Goal: Task Accomplishment & Management: Complete application form

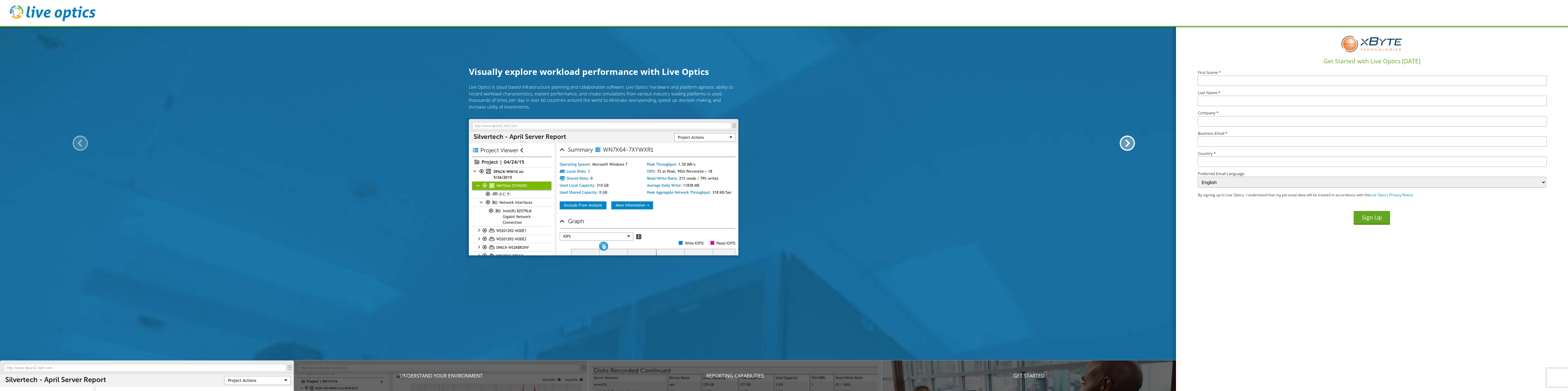
click at [1216, 77] on input "text" at bounding box center [1373, 80] width 349 height 10
type input "[PERSON_NAME]"
type input "Mandarich Law Group, LLP"
type input "[PERSON_NAME][EMAIL_ADDRESS][DOMAIN_NAME]"
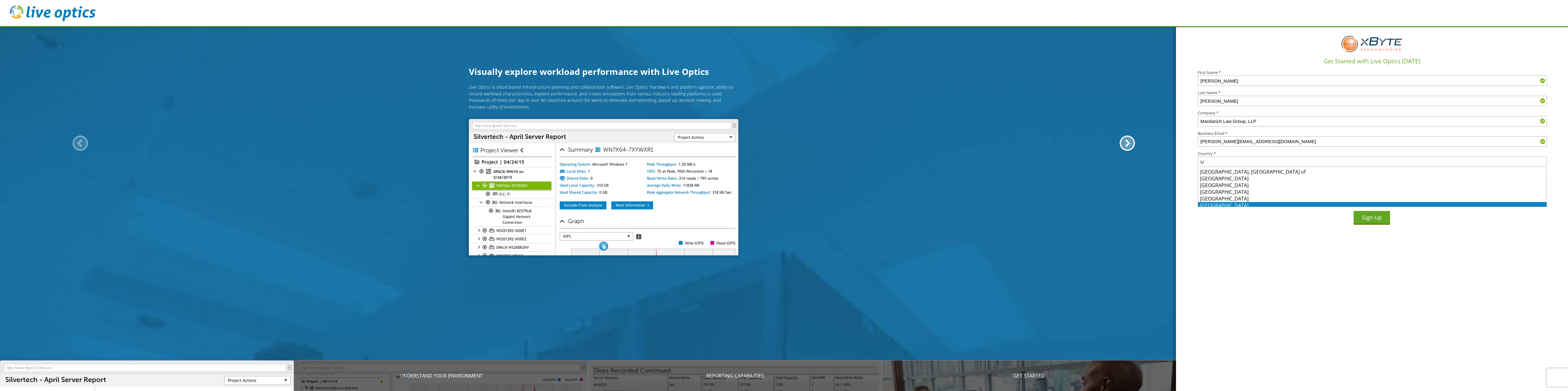
scroll to position [2, 0]
click at [1228, 201] on li "[GEOGRAPHIC_DATA]" at bounding box center [1372, 203] width 349 height 7
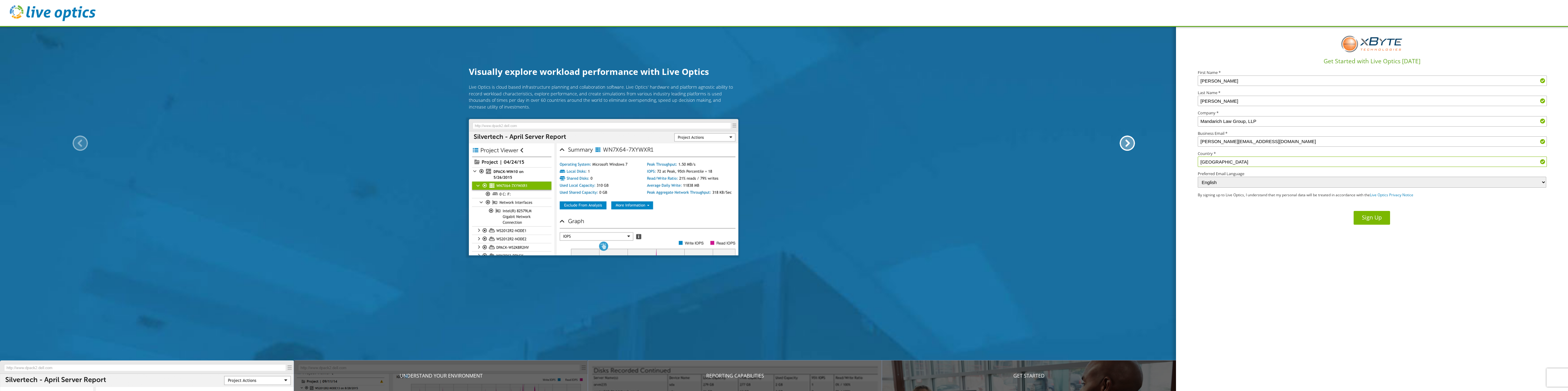
type input "[GEOGRAPHIC_DATA]"
click at [1375, 220] on button "Sign Up" at bounding box center [1372, 218] width 37 height 14
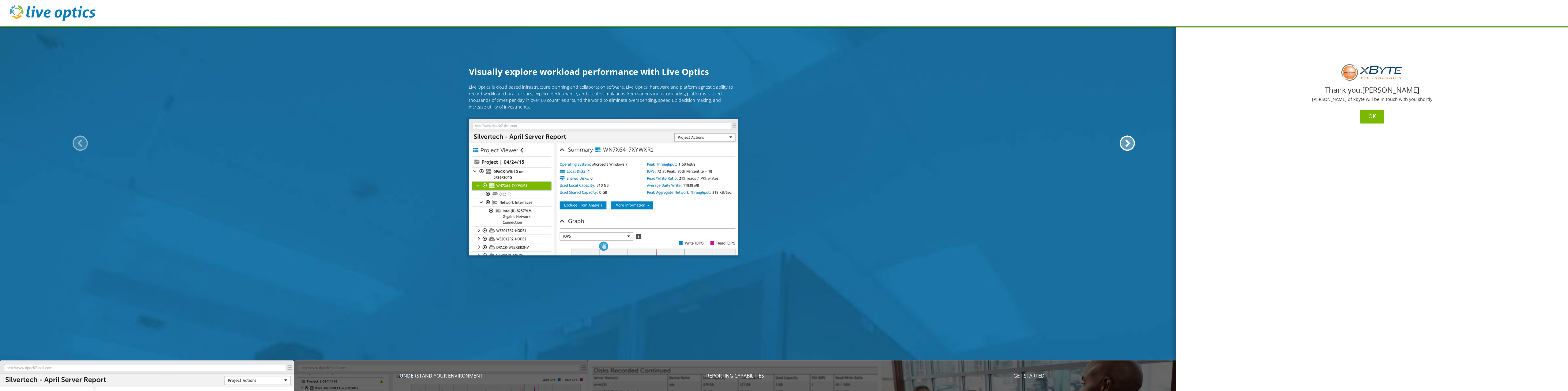
click at [1368, 116] on button "OK" at bounding box center [1372, 117] width 24 height 14
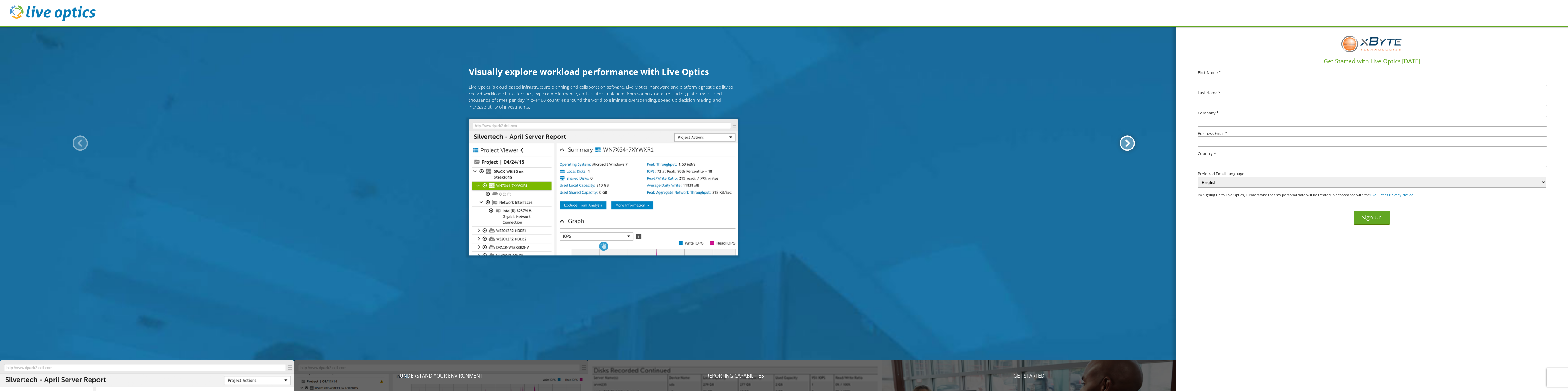
click at [1121, 143] on div at bounding box center [1127, 143] width 15 height 15
